Goal: Task Accomplishment & Management: Manage account settings

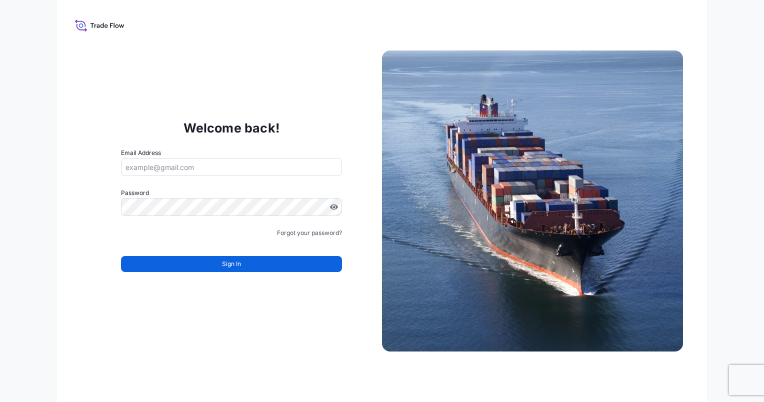
click at [210, 167] on input "Email Address" at bounding box center [231, 167] width 221 height 18
click at [0, 402] on com-1password-button at bounding box center [0, 402] width 0 height 0
click at [243, 168] on input "Email Address" at bounding box center [231, 167] width 221 height 18
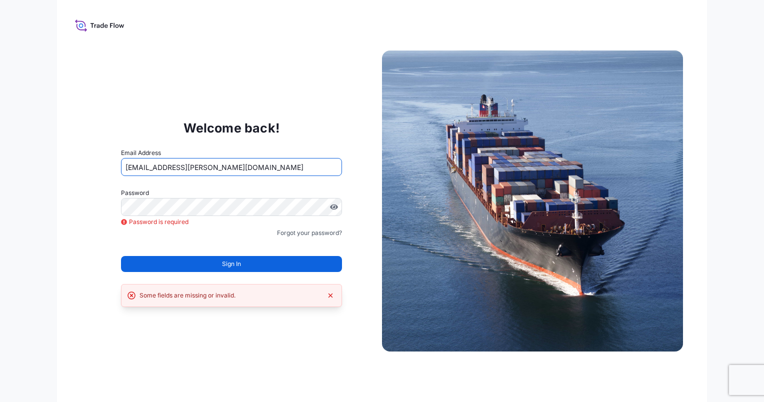
type input "[EMAIL_ADDRESS][PERSON_NAME][DOMAIN_NAME]"
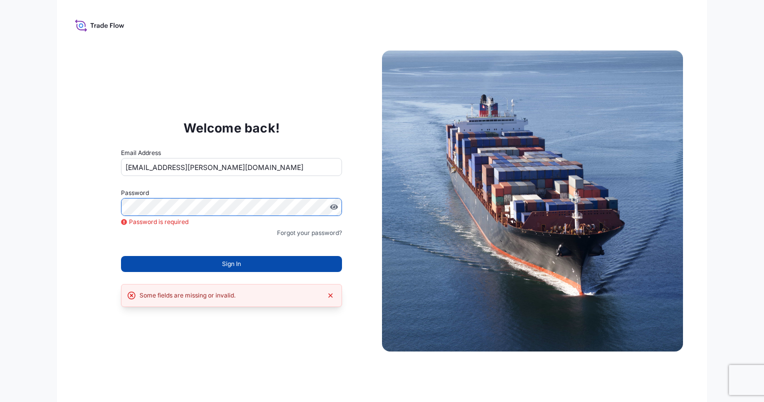
click at [220, 267] on button "Sign In" at bounding box center [231, 264] width 221 height 16
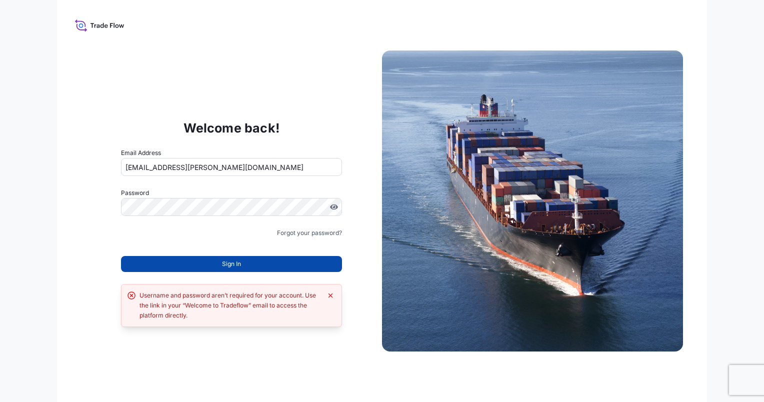
click at [212, 264] on button "Sign In" at bounding box center [231, 264] width 221 height 16
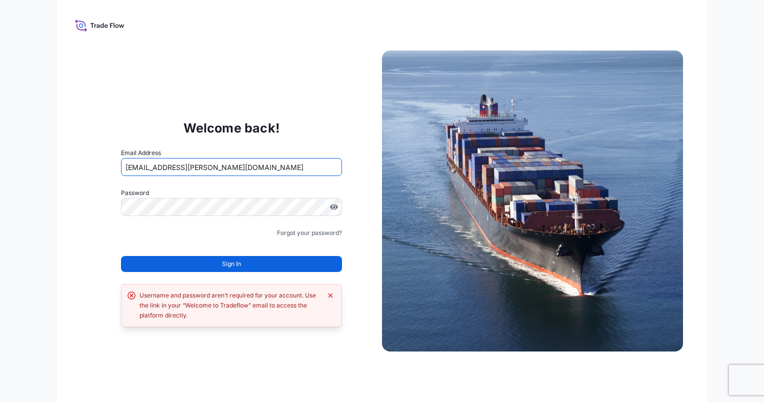
drag, startPoint x: 252, startPoint y: 167, endPoint x: 96, endPoint y: 164, distance: 155.6
click at [96, 164] on div "Welcome back! Email Address [EMAIL_ADDRESS][PERSON_NAME][DOMAIN_NAME] Password …" at bounding box center [231, 201] width 301 height 206
click at [75, 196] on div "Welcome back! Email Address [EMAIL_ADDRESS][PERSON_NAME][DOMAIN_NAME] Password …" at bounding box center [382, 201] width 651 height 402
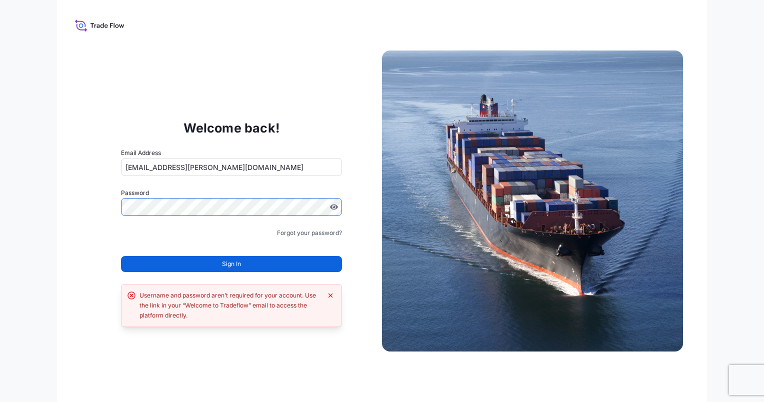
click at [107, 204] on div "Welcome back! Email Address [EMAIL_ADDRESS][PERSON_NAME][DOMAIN_NAME] Password …" at bounding box center [231, 201] width 301 height 206
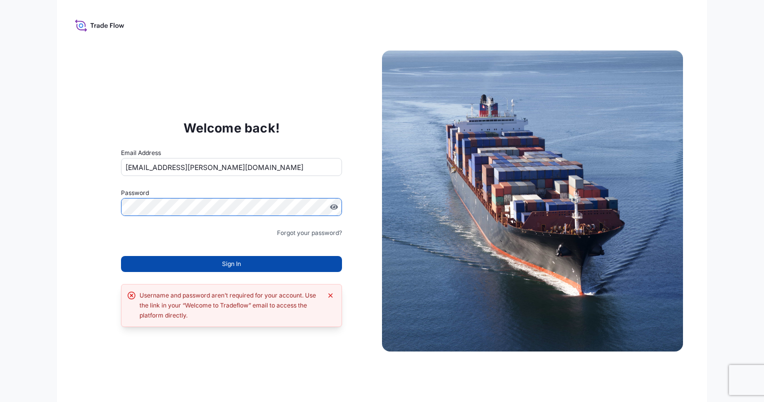
click at [172, 261] on button "Sign In" at bounding box center [231, 264] width 221 height 16
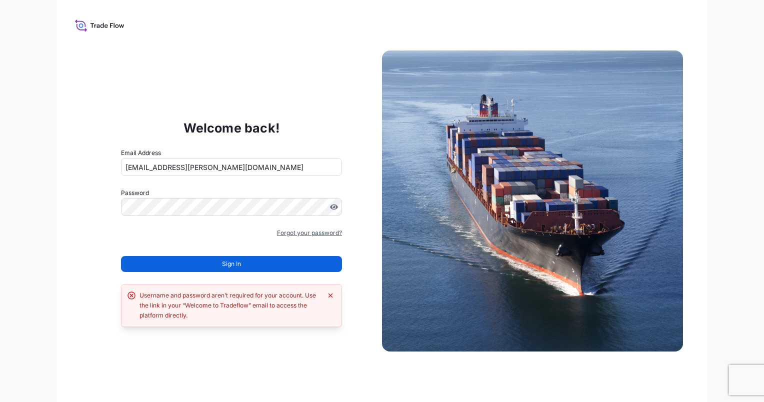
click at [284, 229] on link "Forgot your password?" at bounding box center [309, 233] width 65 height 10
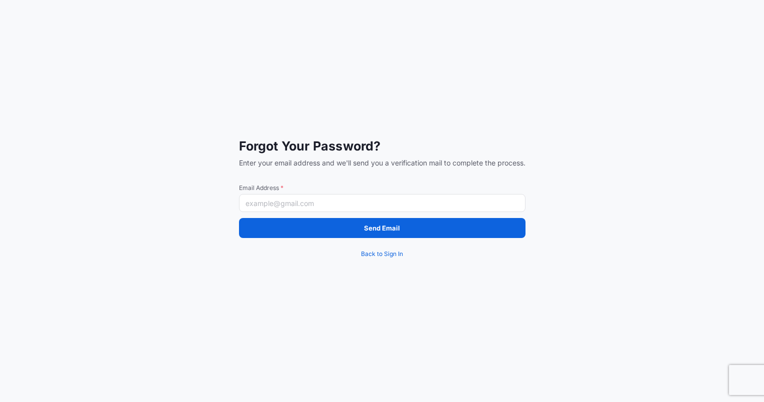
click at [277, 204] on input "Email Address *" at bounding box center [382, 203] width 287 height 18
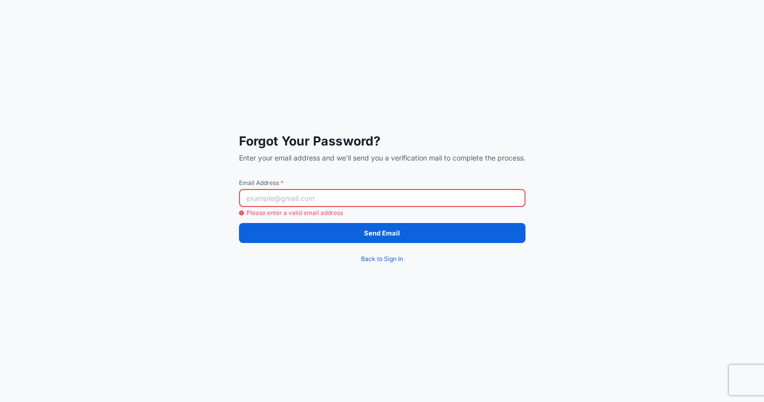
click at [267, 198] on input "Email Address *" at bounding box center [382, 198] width 287 height 18
paste input "[EMAIL_ADDRESS][PERSON_NAME][DOMAIN_NAME]"
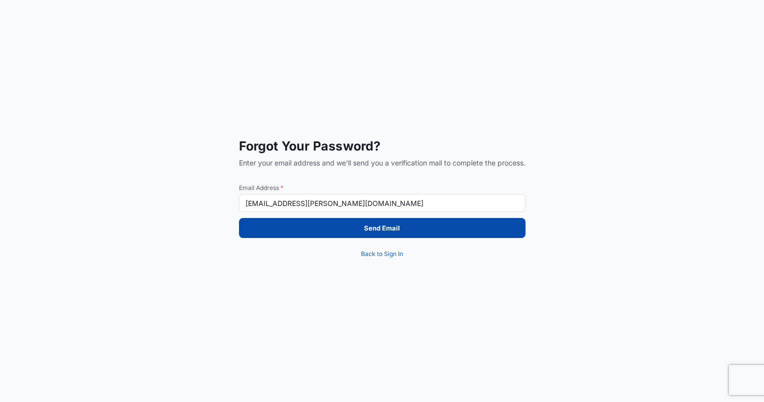
type input "[EMAIL_ADDRESS][PERSON_NAME][DOMAIN_NAME]"
click at [421, 232] on button "Send Email" at bounding box center [382, 228] width 287 height 20
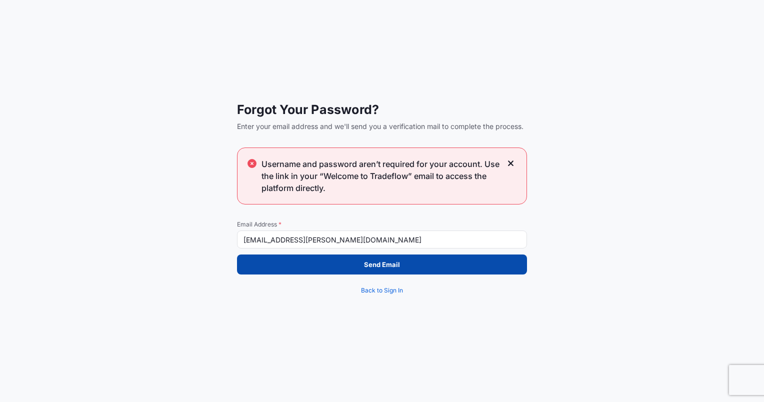
click at [364, 263] on button "Send Email" at bounding box center [382, 265] width 290 height 20
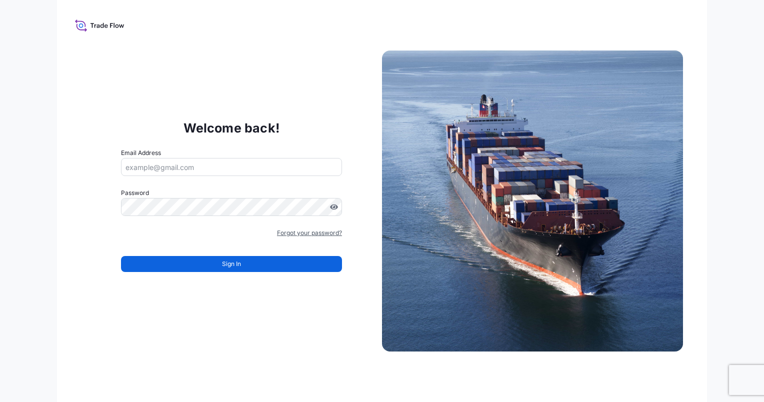
click at [290, 233] on link "Forgot your password?" at bounding box center [309, 233] width 65 height 10
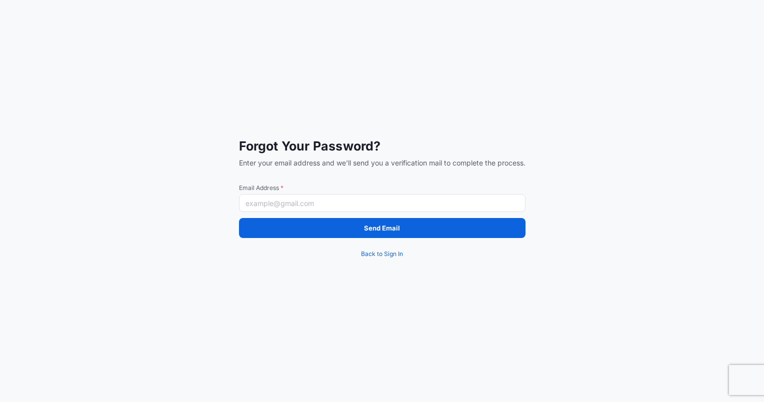
click at [318, 200] on input "Email Address *" at bounding box center [382, 203] width 287 height 18
paste input "[EMAIL_ADDRESS][PERSON_NAME][DOMAIN_NAME]"
type input "[EMAIL_ADDRESS][PERSON_NAME][DOMAIN_NAME]"
click at [192, 228] on div "Forgot Your Password? Enter your email address and we'll send you a verificatio…" at bounding box center [382, 201] width 764 height 402
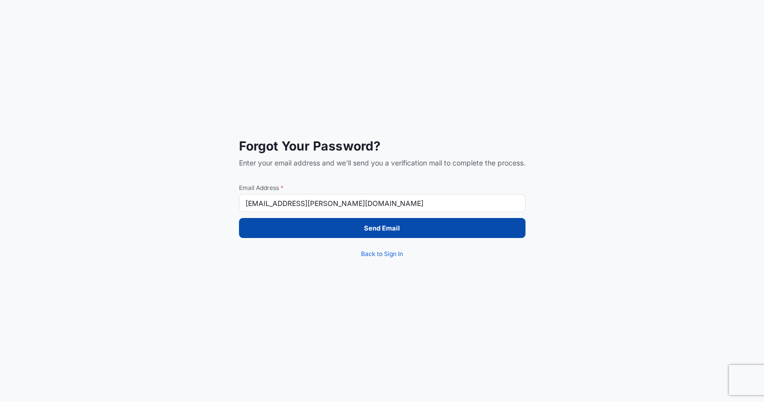
click at [368, 226] on p "Send Email" at bounding box center [382, 228] width 36 height 10
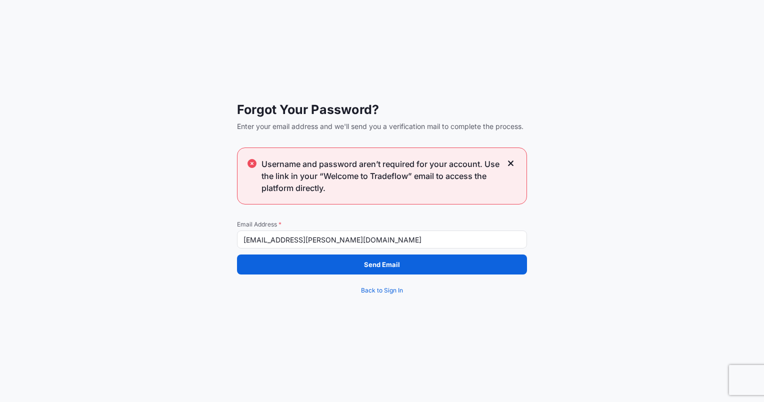
click at [189, 315] on div "Forgot Your Password? Enter your email address and we'll send you a verificatio…" at bounding box center [382, 201] width 764 height 402
click at [511, 163] on icon at bounding box center [511, 164] width 6 height 6
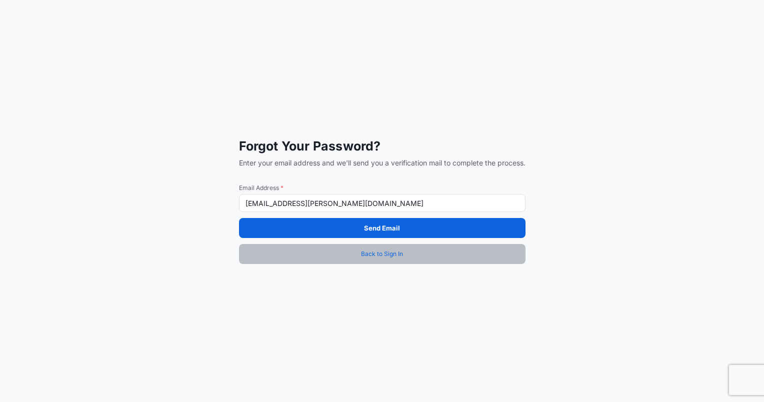
click at [369, 256] on span "Back to Sign In" at bounding box center [382, 254] width 42 height 10
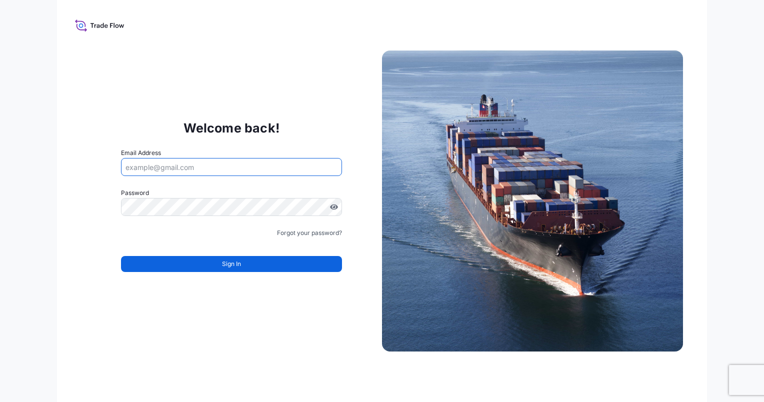
click at [183, 166] on input "Email Address" at bounding box center [231, 167] width 221 height 18
click at [0, 402] on com-1password-button at bounding box center [0, 402] width 0 height 0
click at [317, 166] on input "Email Address" at bounding box center [231, 167] width 221 height 18
click at [289, 234] on link "Forgot your password?" at bounding box center [309, 233] width 65 height 10
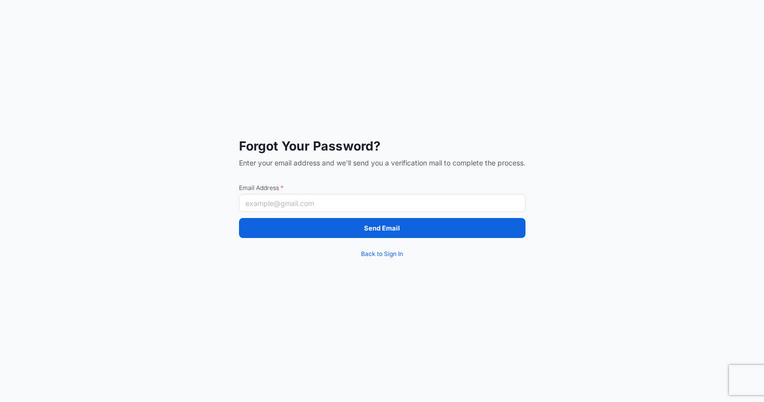
click at [279, 203] on input "Email Address *" at bounding box center [382, 203] width 287 height 18
paste input "[EMAIL_ADDRESS][PERSON_NAME][DOMAIN_NAME]"
type input "[EMAIL_ADDRESS][PERSON_NAME][DOMAIN_NAME]"
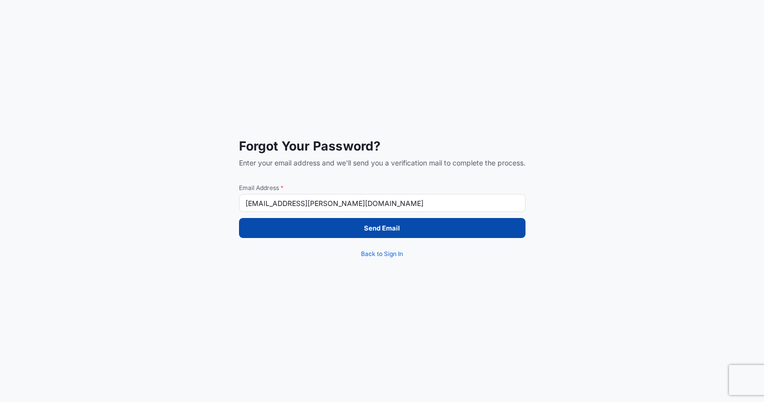
click at [385, 230] on p "Send Email" at bounding box center [382, 228] width 36 height 10
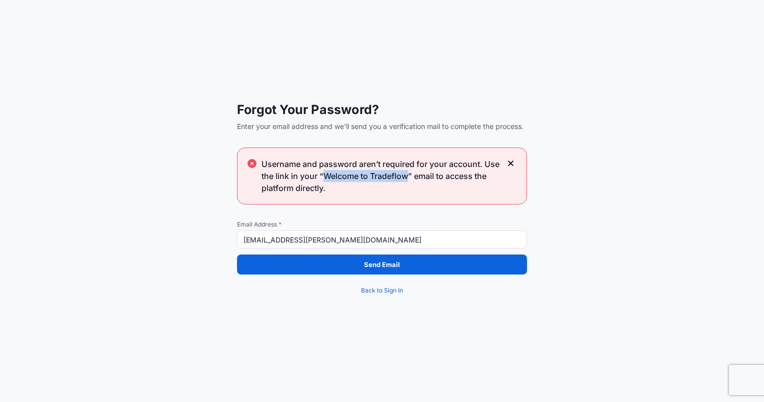
drag, startPoint x: 324, startPoint y: 176, endPoint x: 408, endPoint y: 179, distance: 84.1
click at [408, 179] on span "Username and password aren’t required for your account. Use the link in your “W…" at bounding box center [382, 176] width 240 height 36
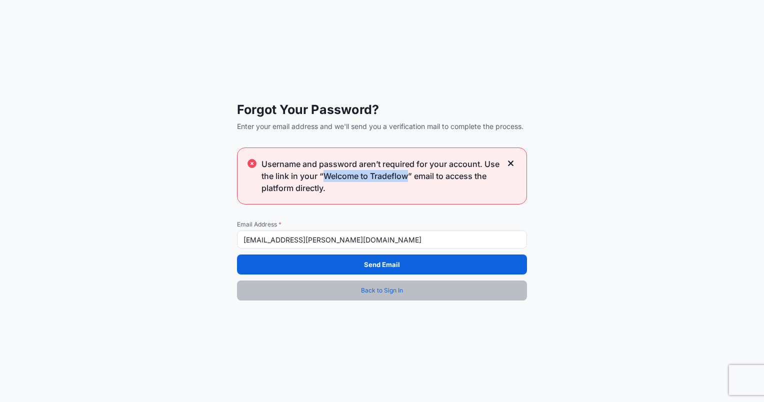
copy span "Welcome to Tradeflow"
